Goal: Obtain resource: Download file/media

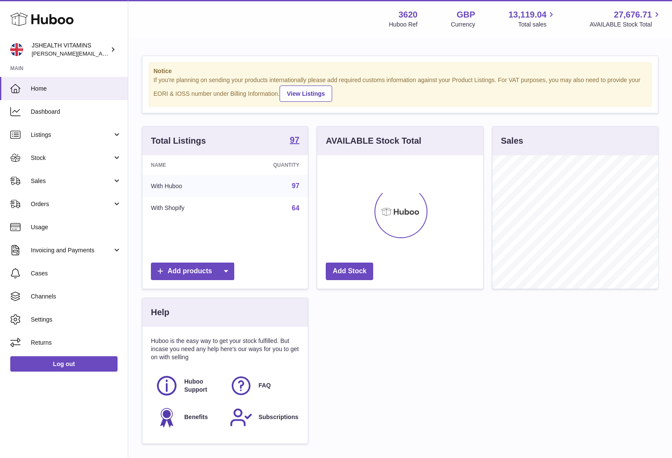
scroll to position [133, 166]
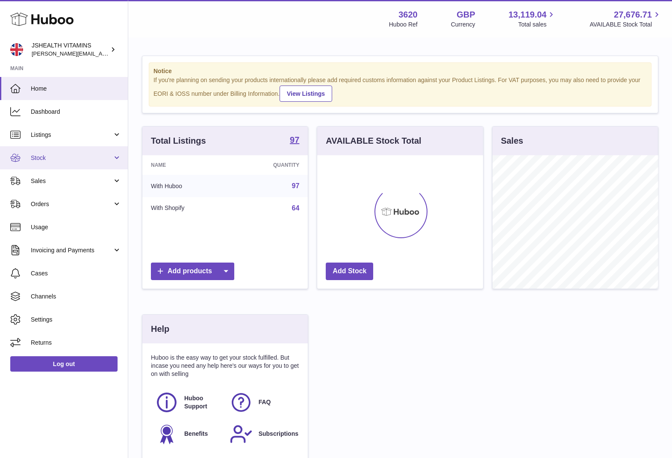
click at [61, 160] on span "Stock" at bounding box center [72, 158] width 82 height 8
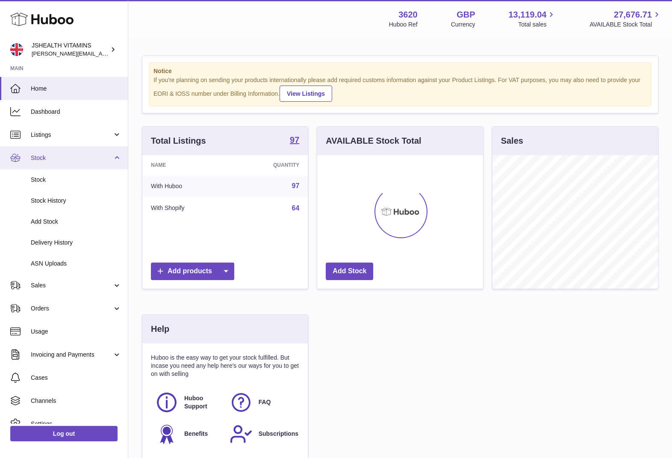
click at [56, 168] on link "Stock" at bounding box center [64, 157] width 128 height 23
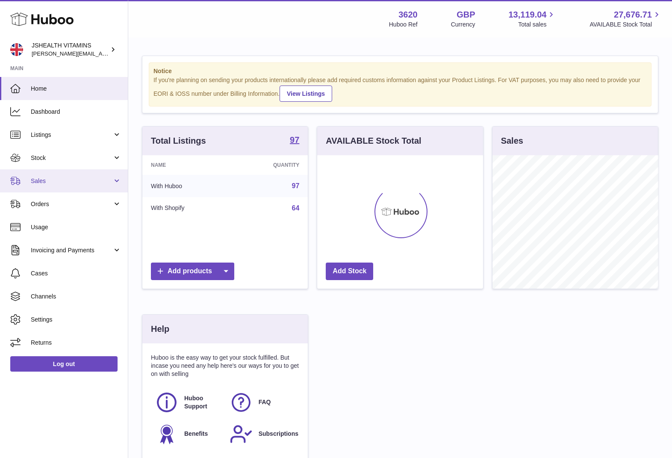
click at [53, 182] on span "Sales" at bounding box center [72, 181] width 82 height 8
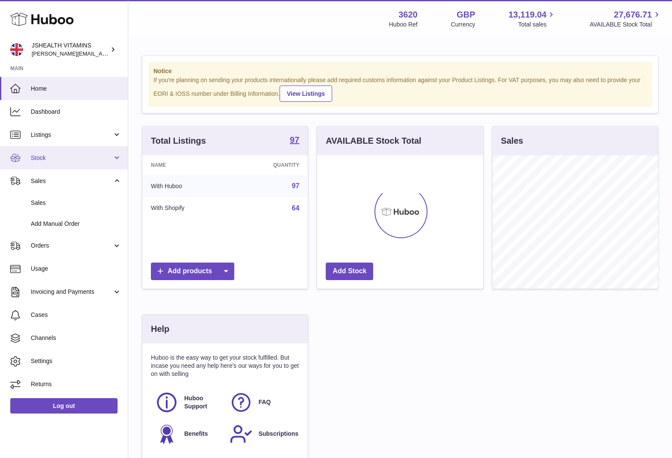
click at [62, 154] on span "Stock" at bounding box center [72, 158] width 82 height 8
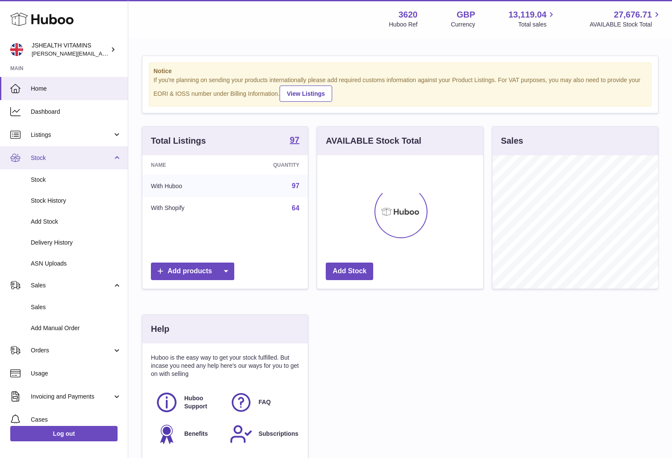
click at [59, 165] on link "Stock" at bounding box center [64, 157] width 128 height 23
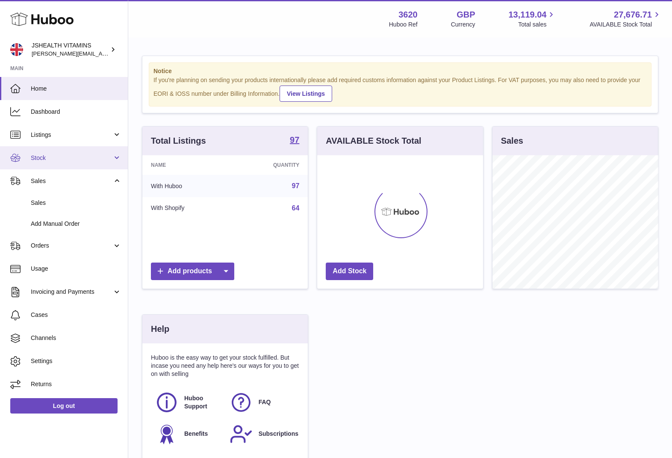
click at [57, 158] on span "Stock" at bounding box center [72, 158] width 82 height 8
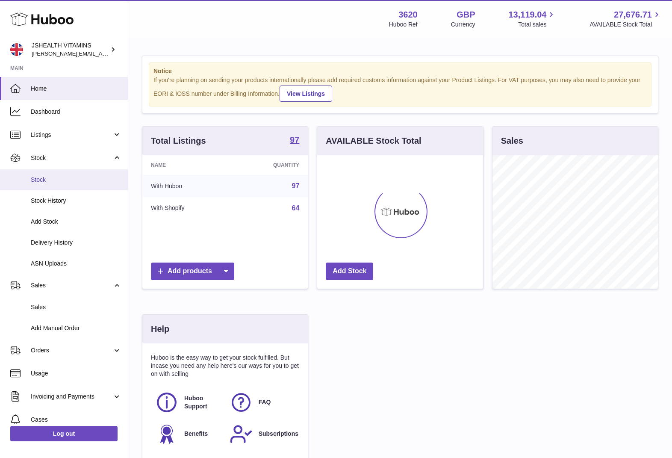
click at [62, 180] on span "Stock" at bounding box center [76, 180] width 91 height 8
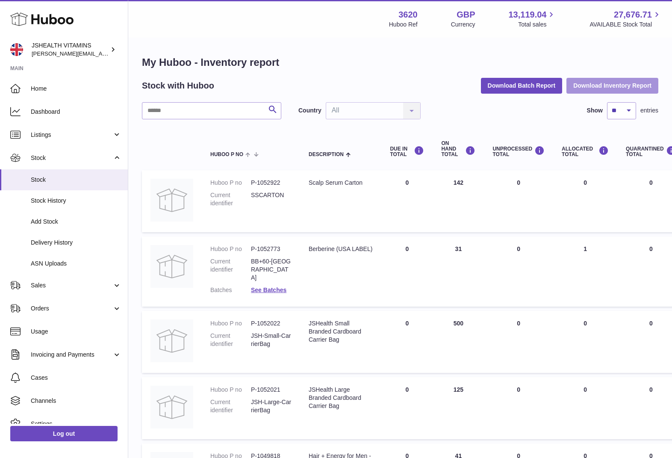
click at [580, 87] on button "Download Inventory Report" at bounding box center [613, 85] width 92 height 15
